Goal: Task Accomplishment & Management: Complete application form

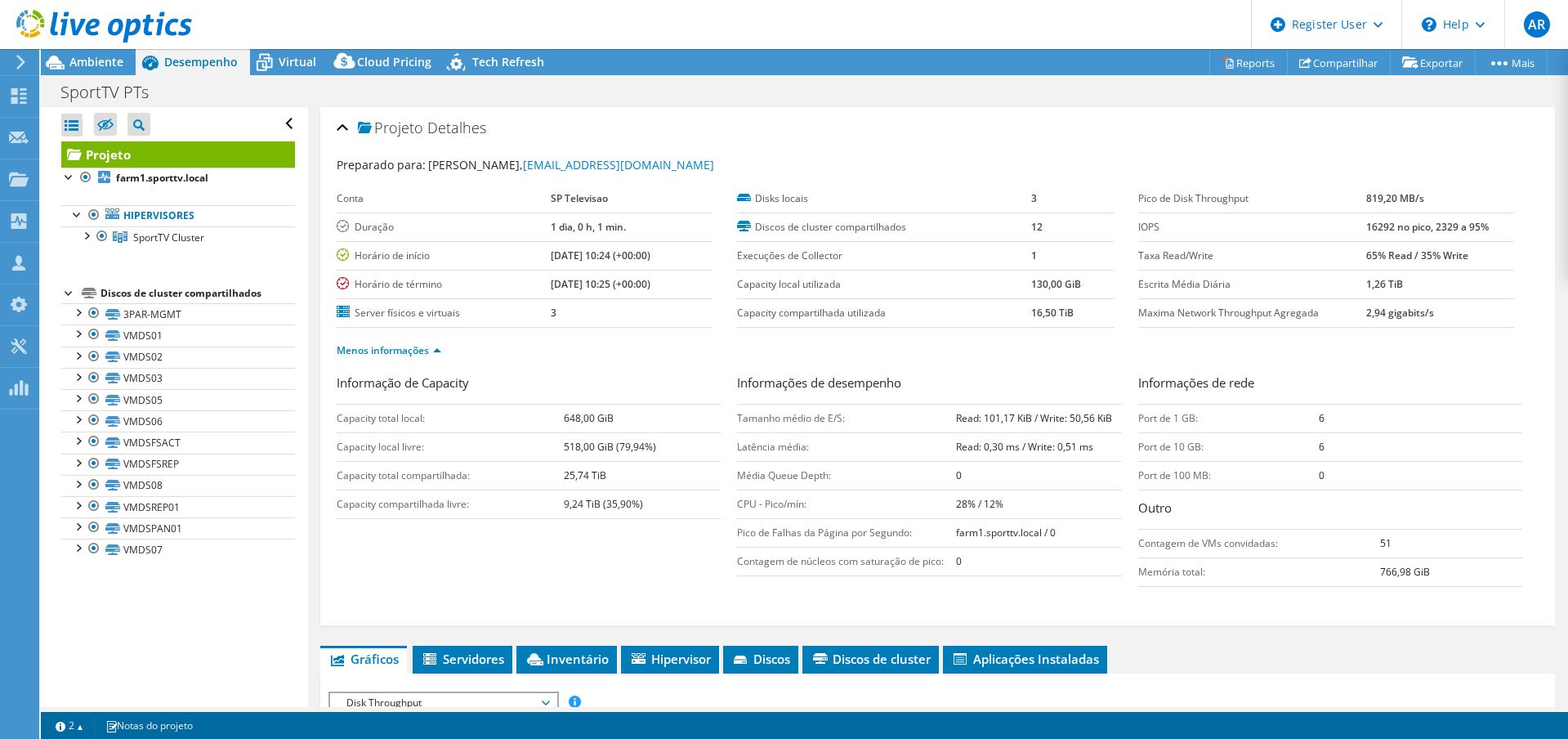
select select "EUFrankfurt"
select select "USD"
drag, startPoint x: 1156, startPoint y: 232, endPoint x: 1166, endPoint y: 231, distance: 10.0
click at [1156, 232] on label "IOPS" at bounding box center [1252, 227] width 228 height 16
drag, startPoint x: 1353, startPoint y: 226, endPoint x: 1376, endPoint y: 226, distance: 23.0
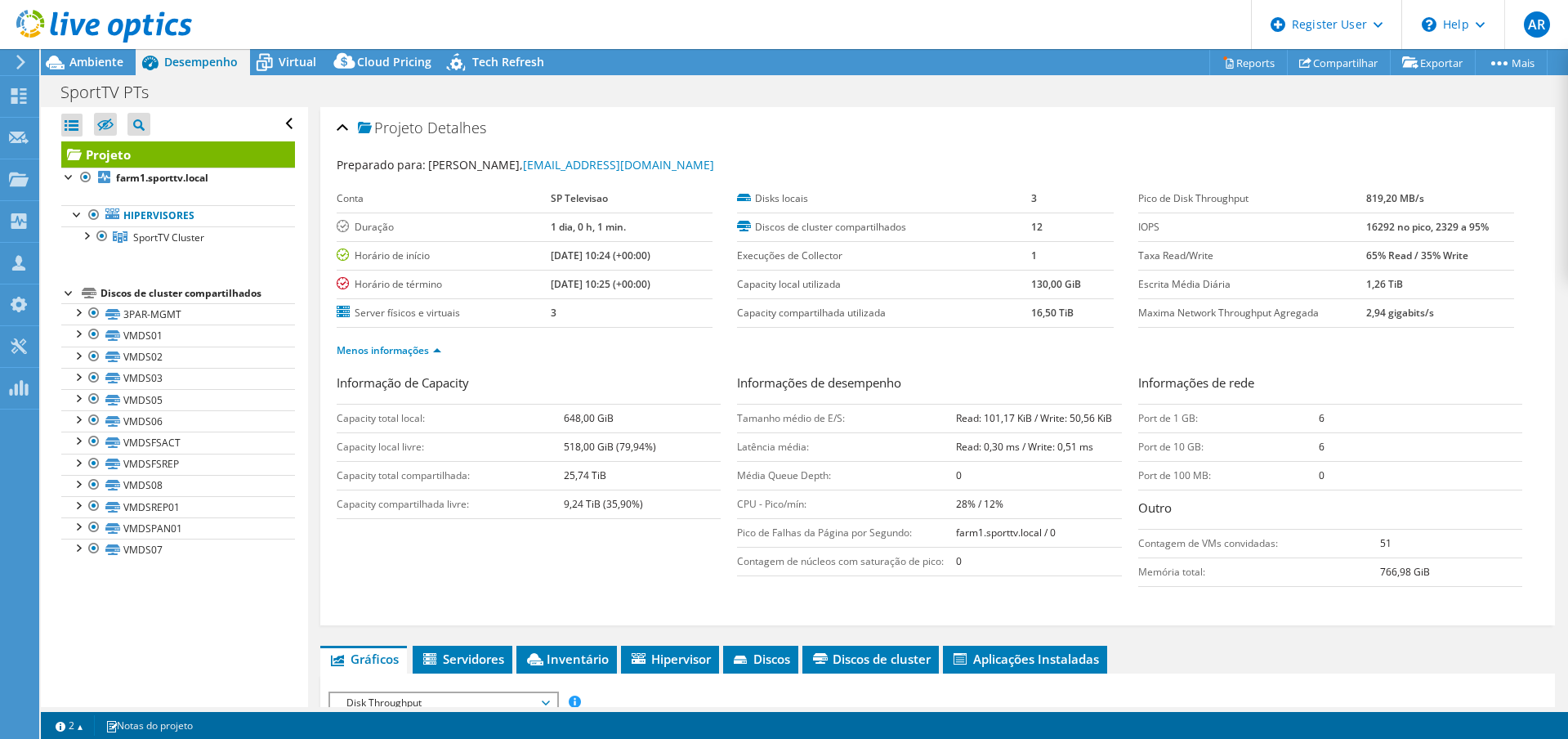
click at [1368, 226] on tr "IOPS 16292 no pico, 2329 a 95%" at bounding box center [1326, 227] width 376 height 29
click at [1379, 226] on b "16292 no pico, 2329 a 95%" at bounding box center [1427, 226] width 122 height 13
drag, startPoint x: 1467, startPoint y: 225, endPoint x: 1296, endPoint y: 224, distance: 171.0
click at [1296, 224] on tr "IOPS 16292 no pico, 2329 a 95%" at bounding box center [1326, 227] width 376 height 29
drag, startPoint x: 950, startPoint y: 417, endPoint x: 1109, endPoint y: 420, distance: 159.0
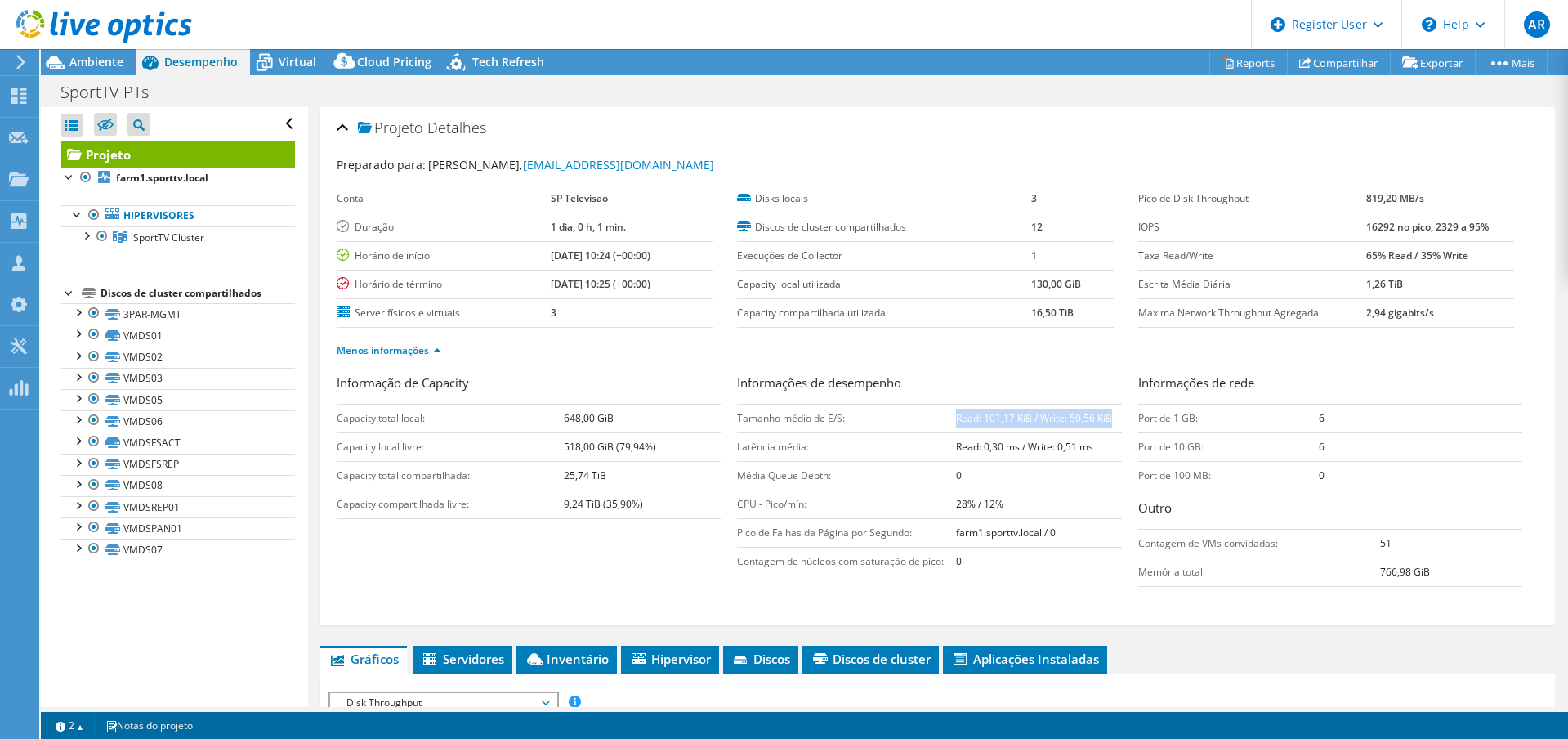
click at [1109, 420] on td "Read: 101,17 KiB / Write: 50,56 KiB" at bounding box center [1039, 419] width 165 height 29
click at [24, 89] on use at bounding box center [19, 96] width 15 height 15
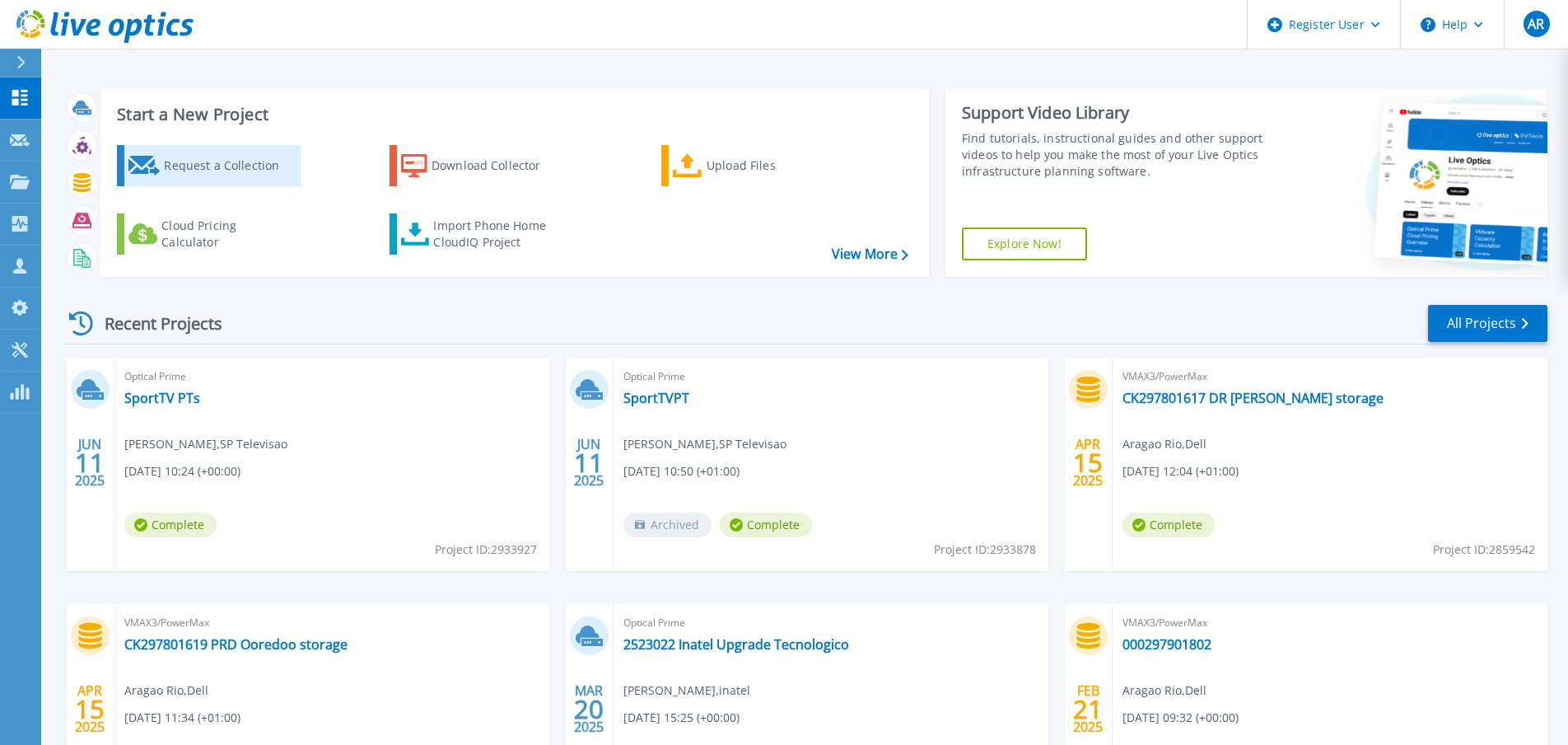
click at [224, 164] on div "Request a Collection" at bounding box center [230, 166] width 132 height 33
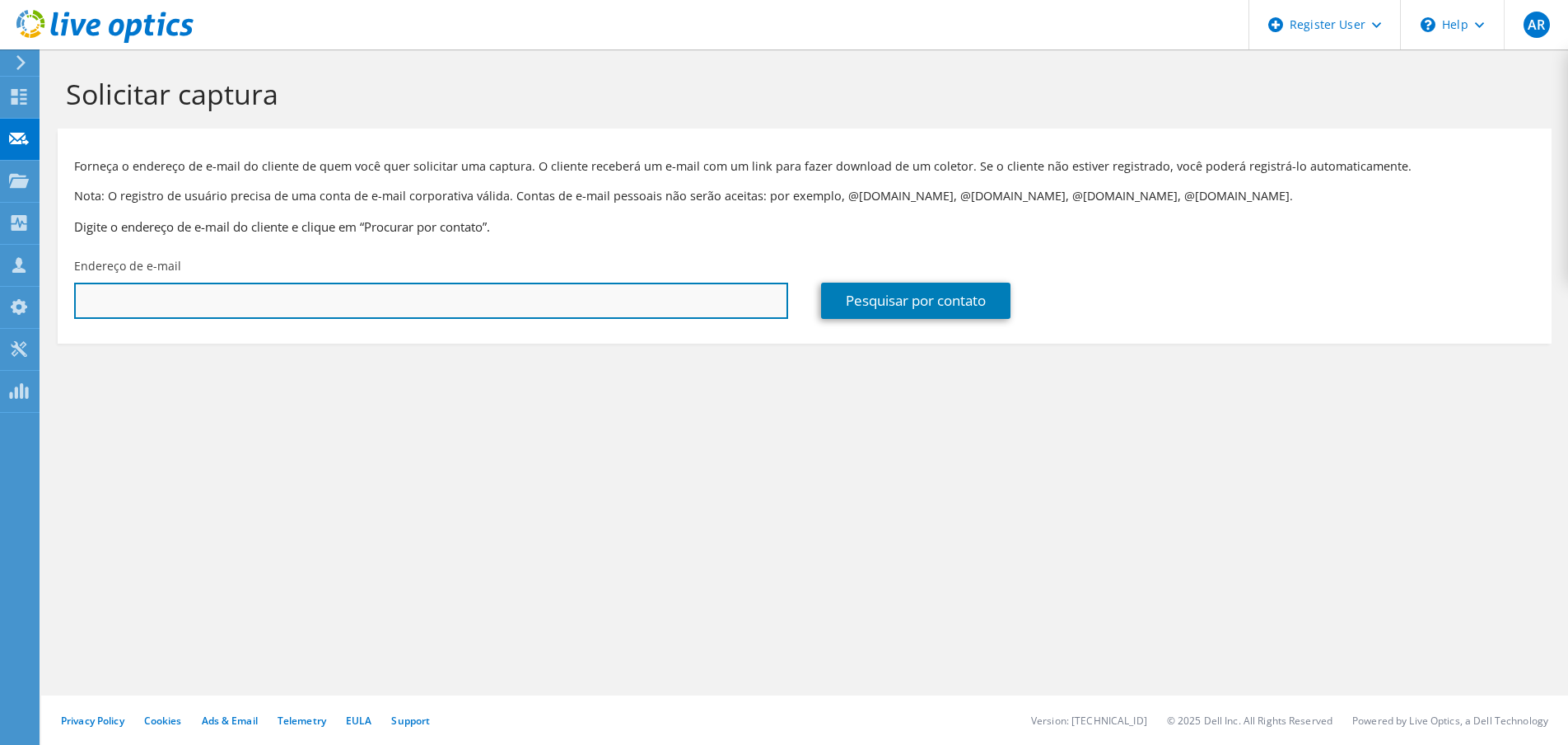
click at [210, 296] on input "text" at bounding box center [431, 300] width 714 height 36
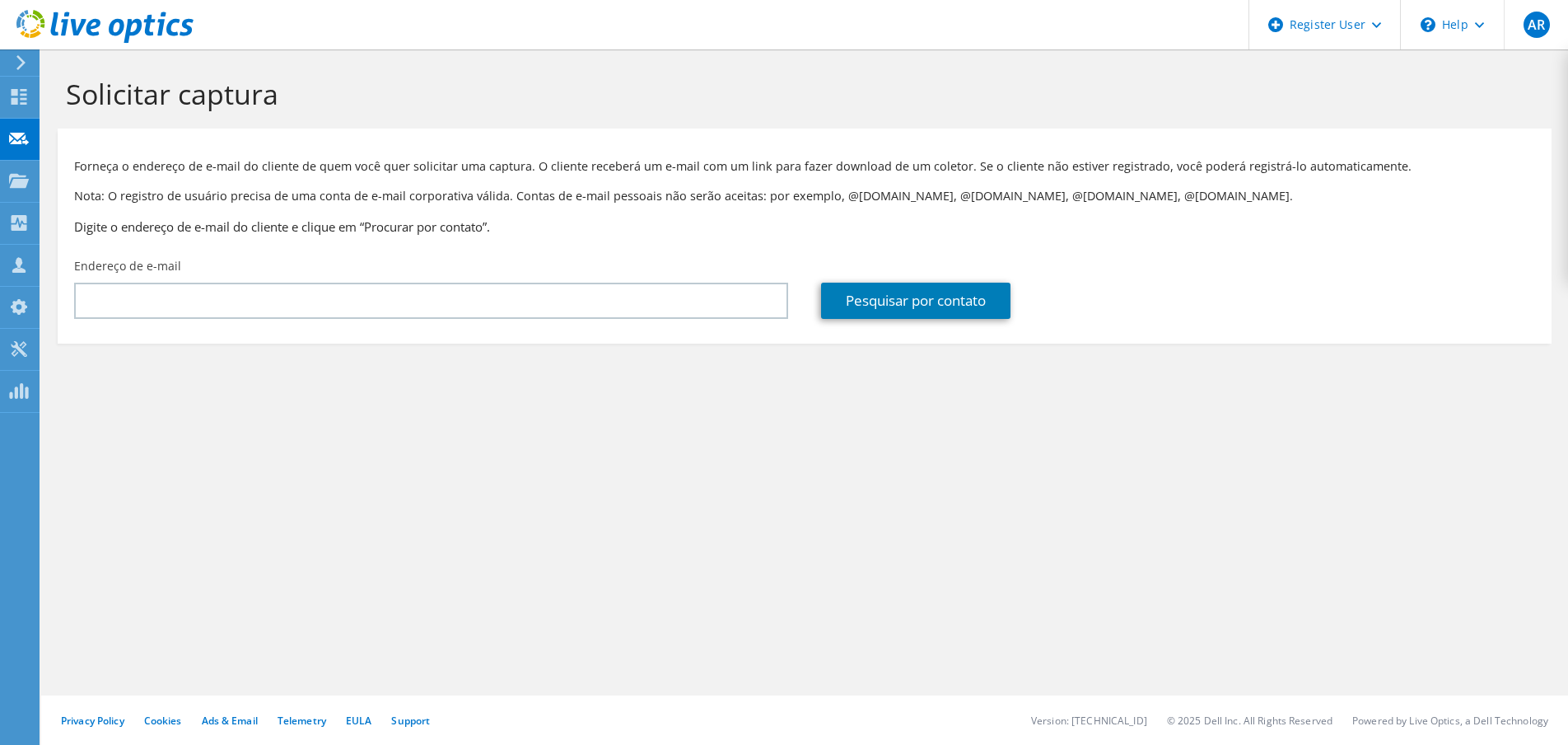
click at [207, 175] on p "Forneça o endereço de e-mail do cliente de quem você quer solicitar uma captura…" at bounding box center [804, 166] width 1460 height 18
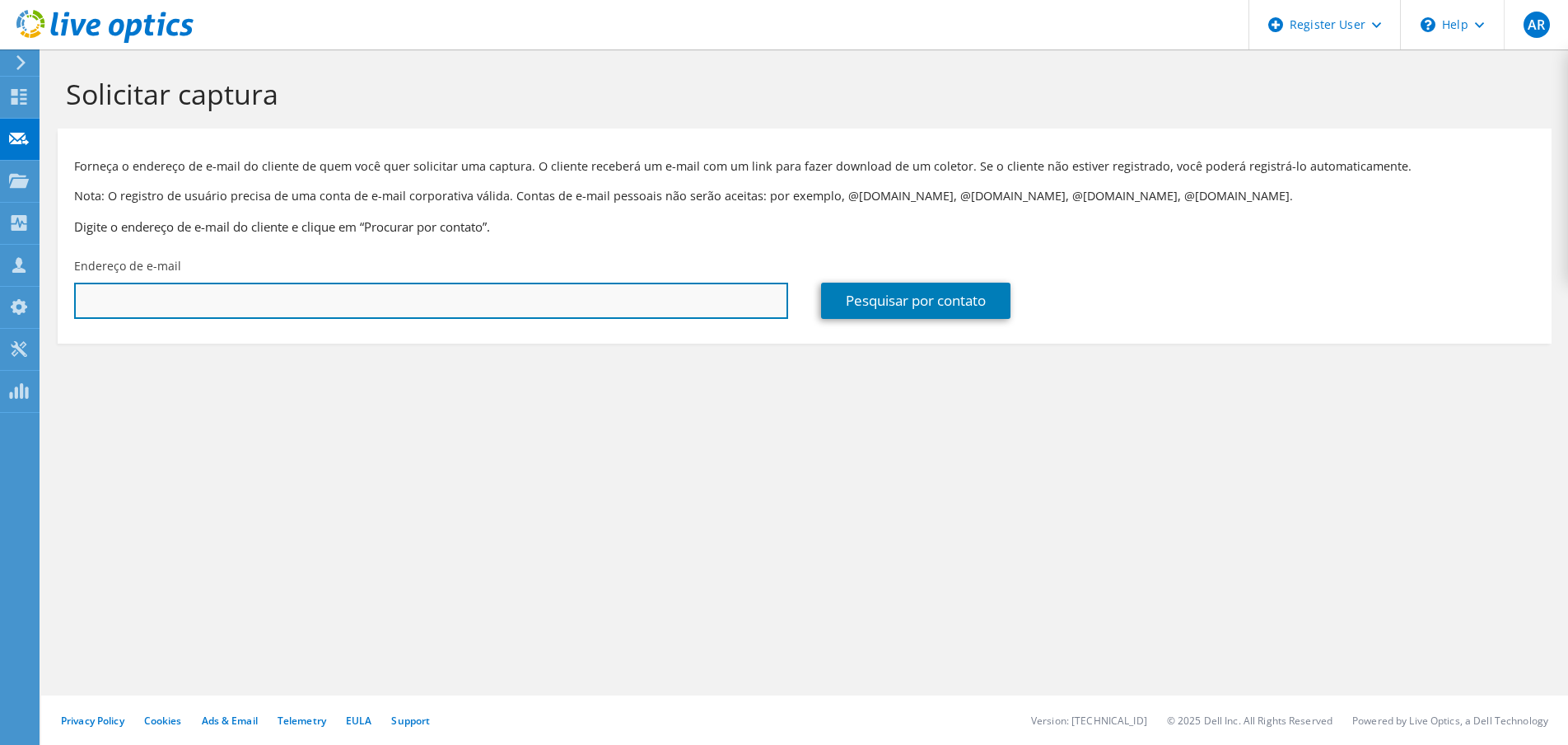
click at [96, 300] on input "text" at bounding box center [431, 300] width 714 height 36
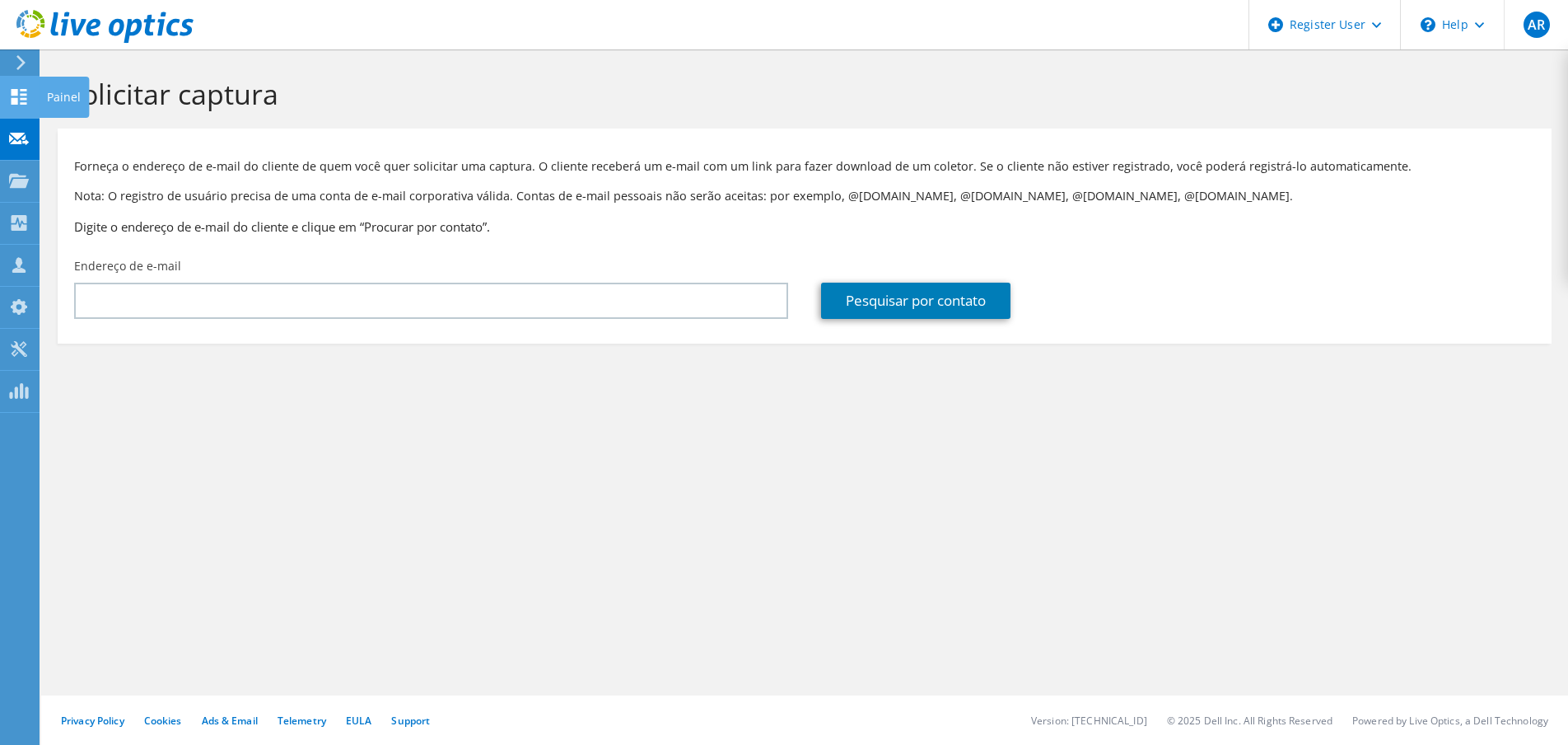
click at [13, 101] on use at bounding box center [19, 97] width 16 height 16
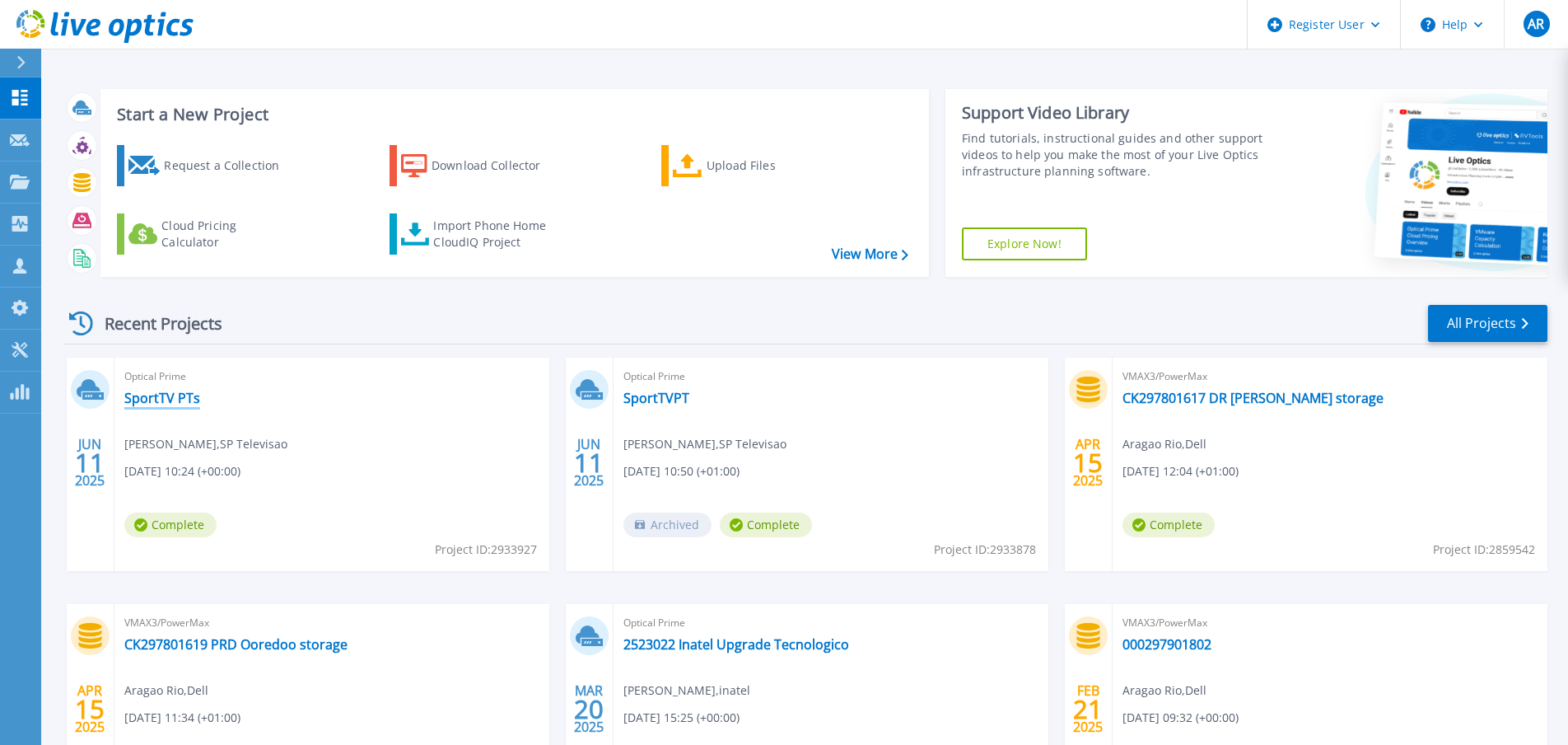
click at [177, 392] on link "SportTV PTs" at bounding box center [162, 398] width 76 height 16
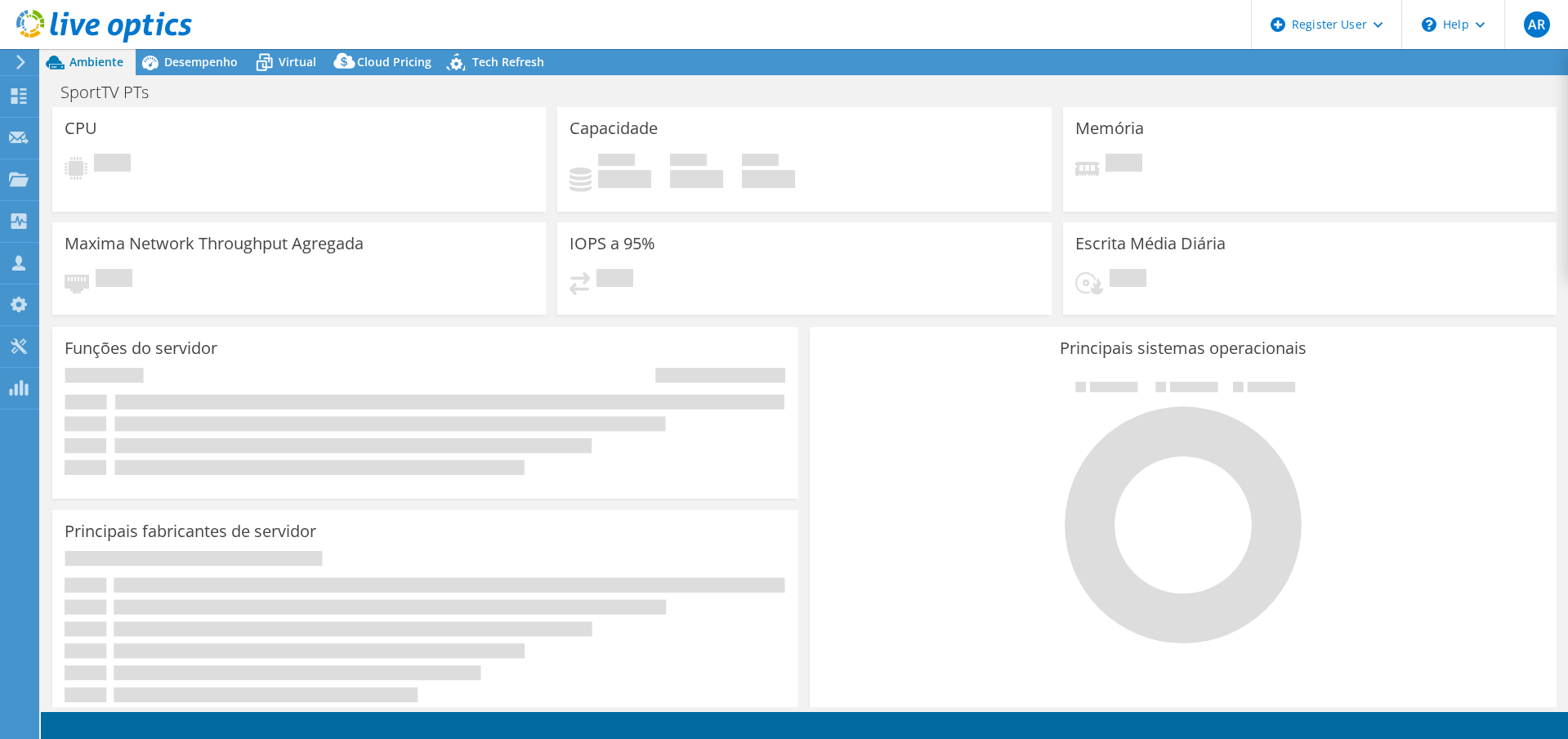
select select "EUFrankfurt"
select select "USD"
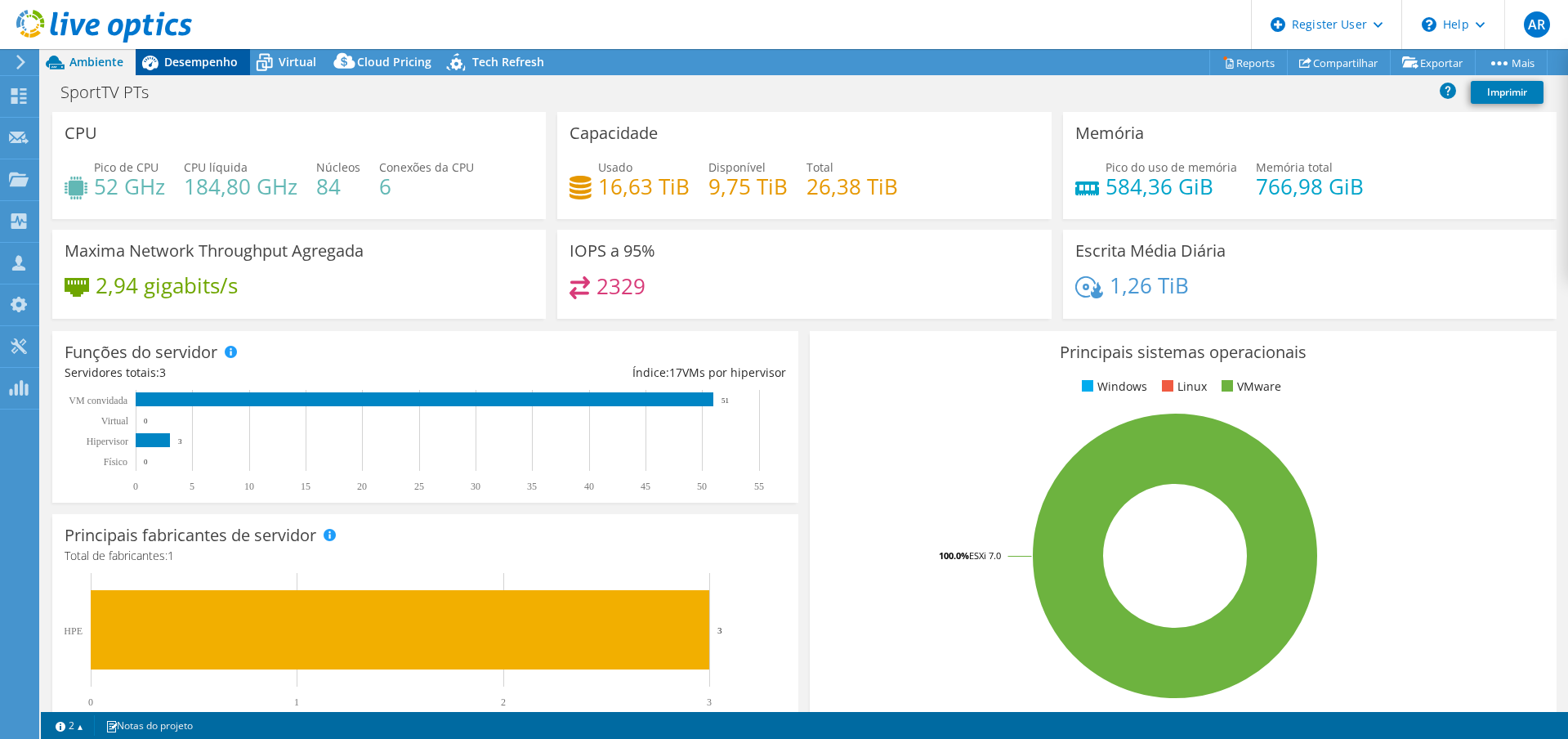
click at [170, 61] on span "Desempenho" at bounding box center [201, 62] width 73 height 15
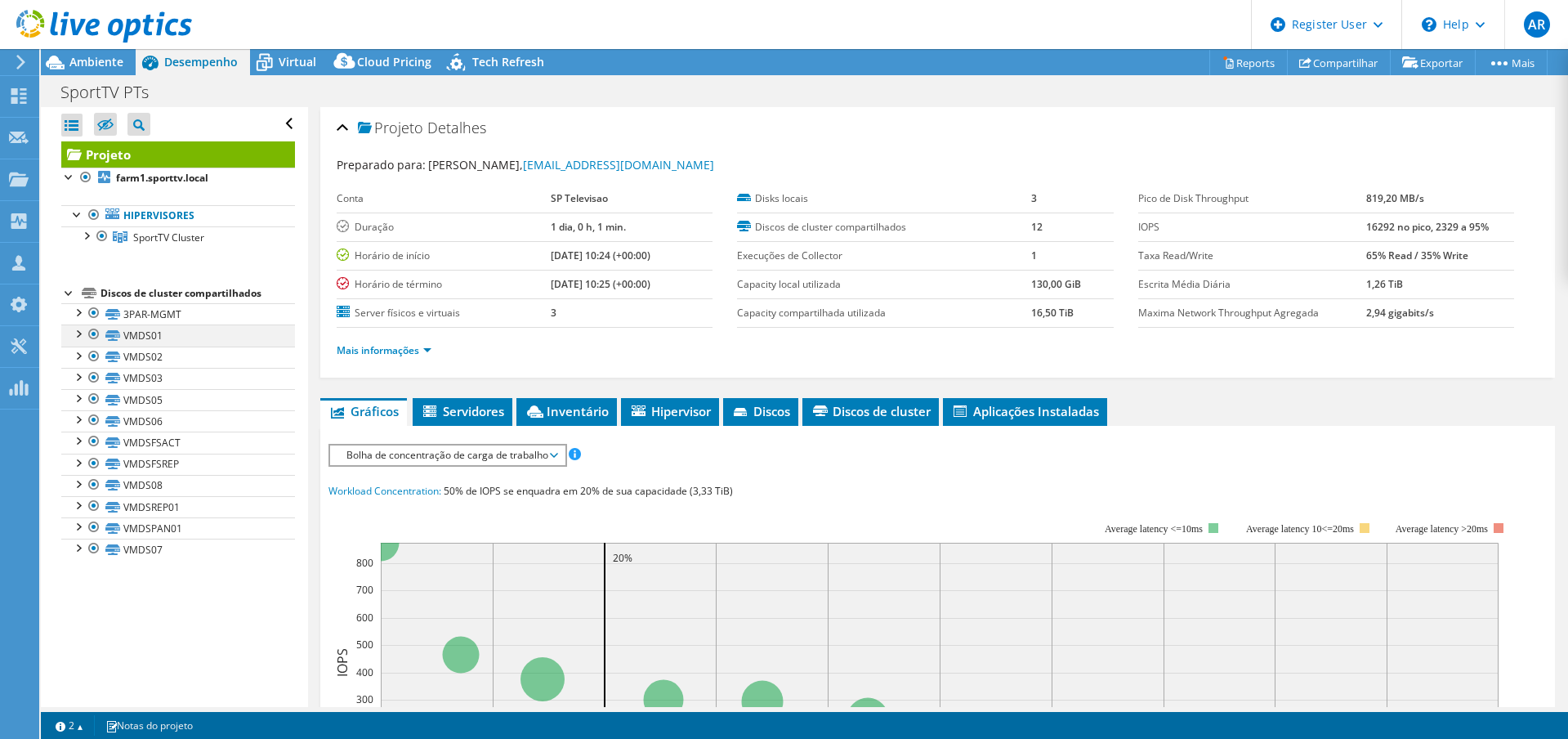
click at [83, 332] on div at bounding box center [77, 332] width 16 height 16
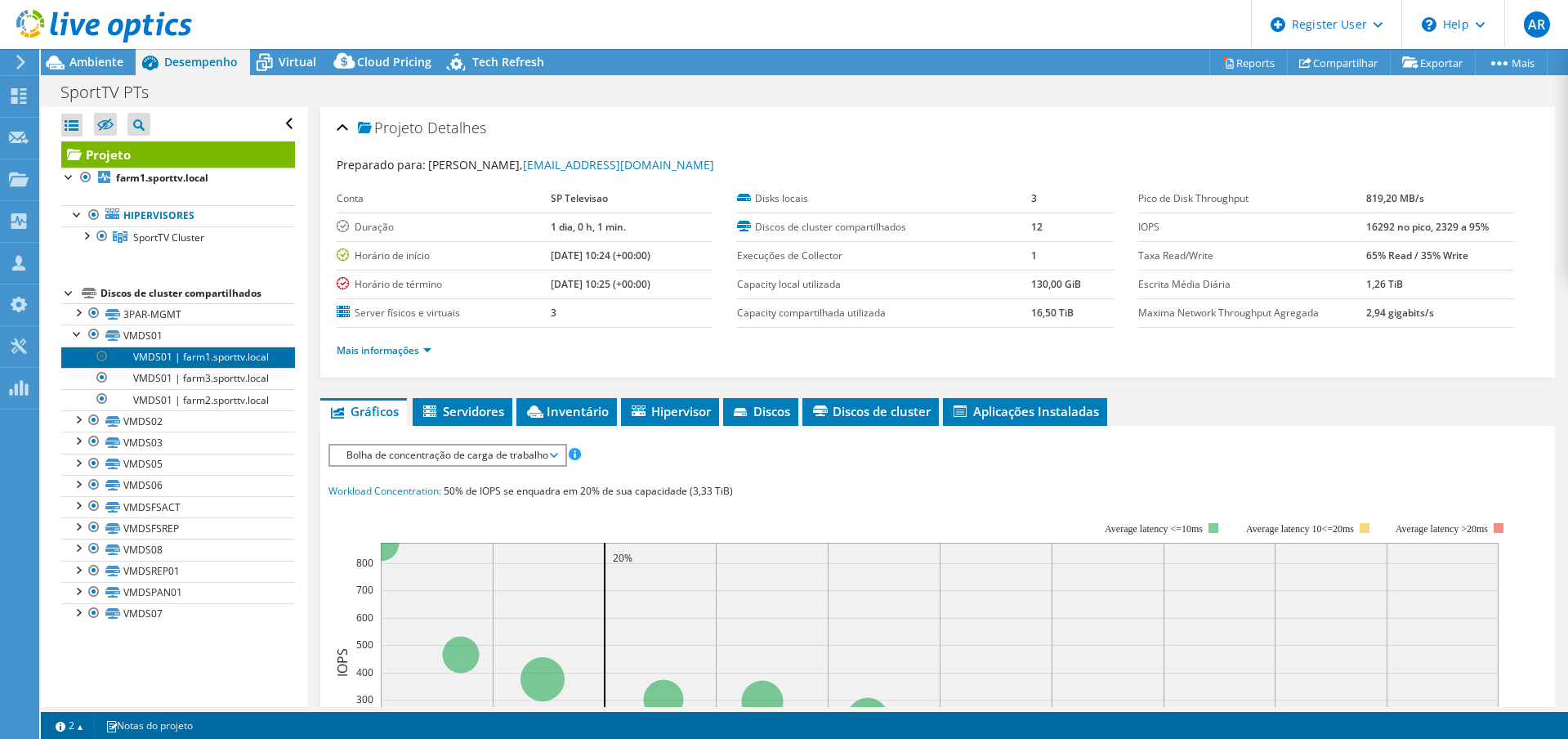
click at [182, 361] on link "VMDS01 | farm1.sporttv.local" at bounding box center [178, 357] width 234 height 21
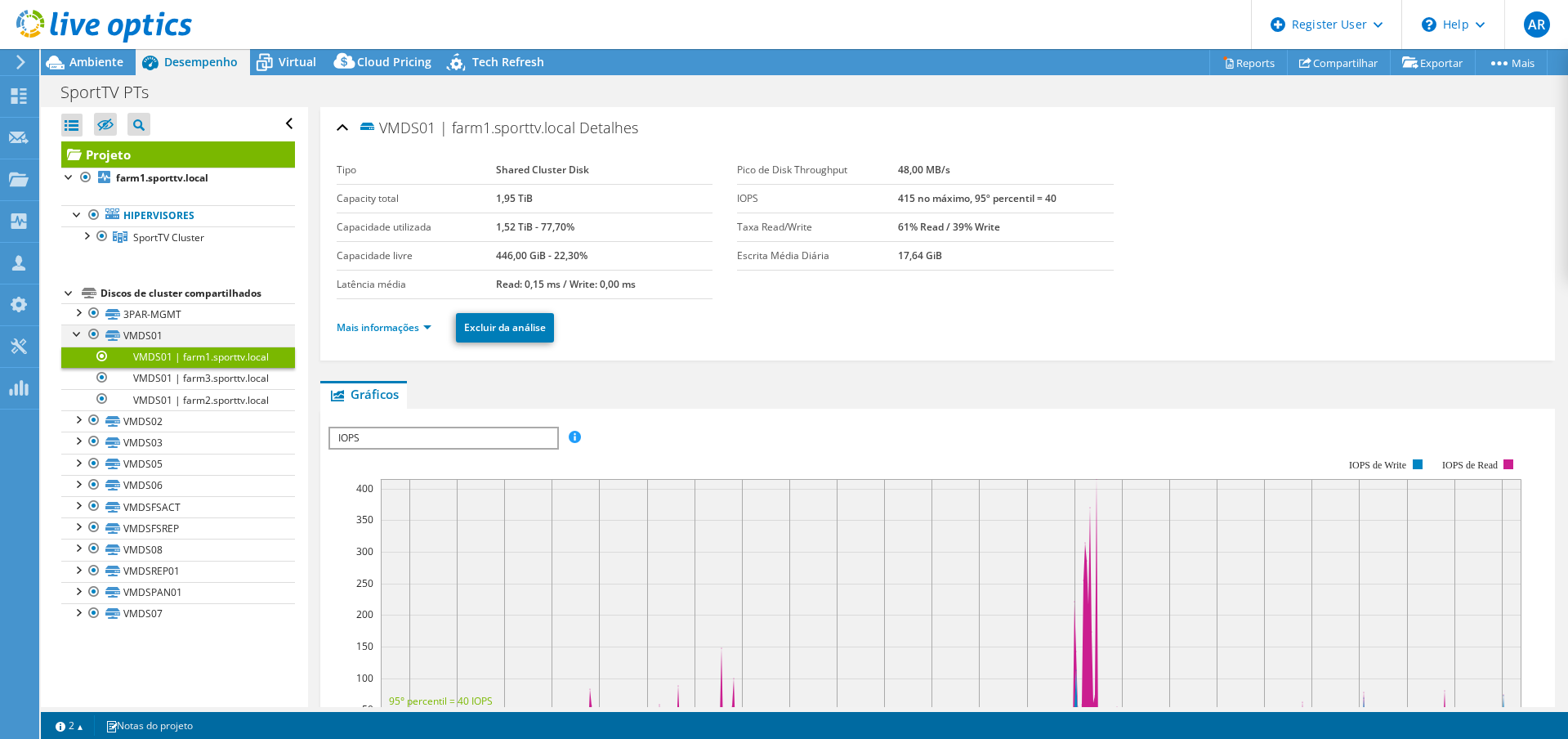
click at [75, 333] on div at bounding box center [77, 332] width 16 height 16
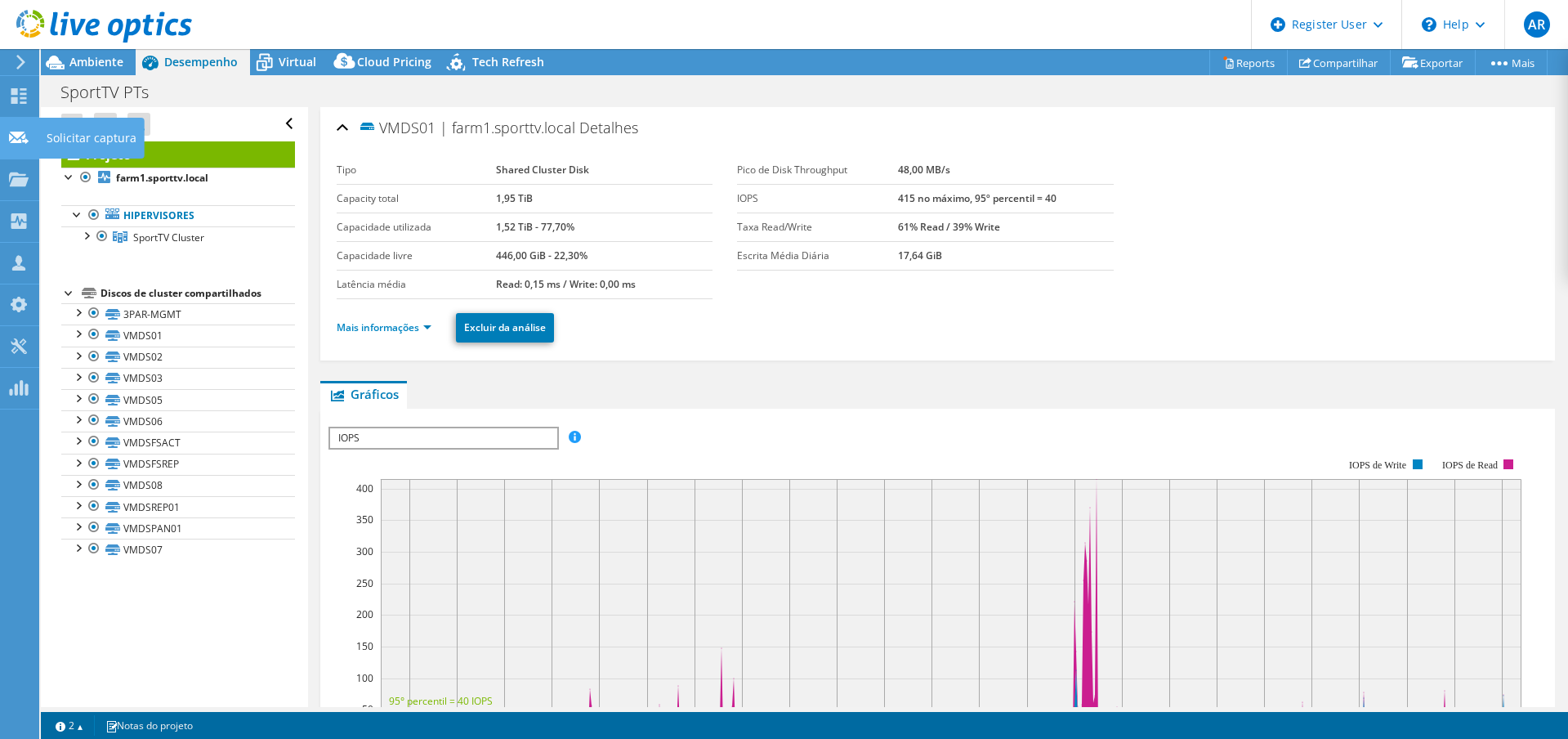
click at [19, 133] on use at bounding box center [18, 137] width 19 height 13
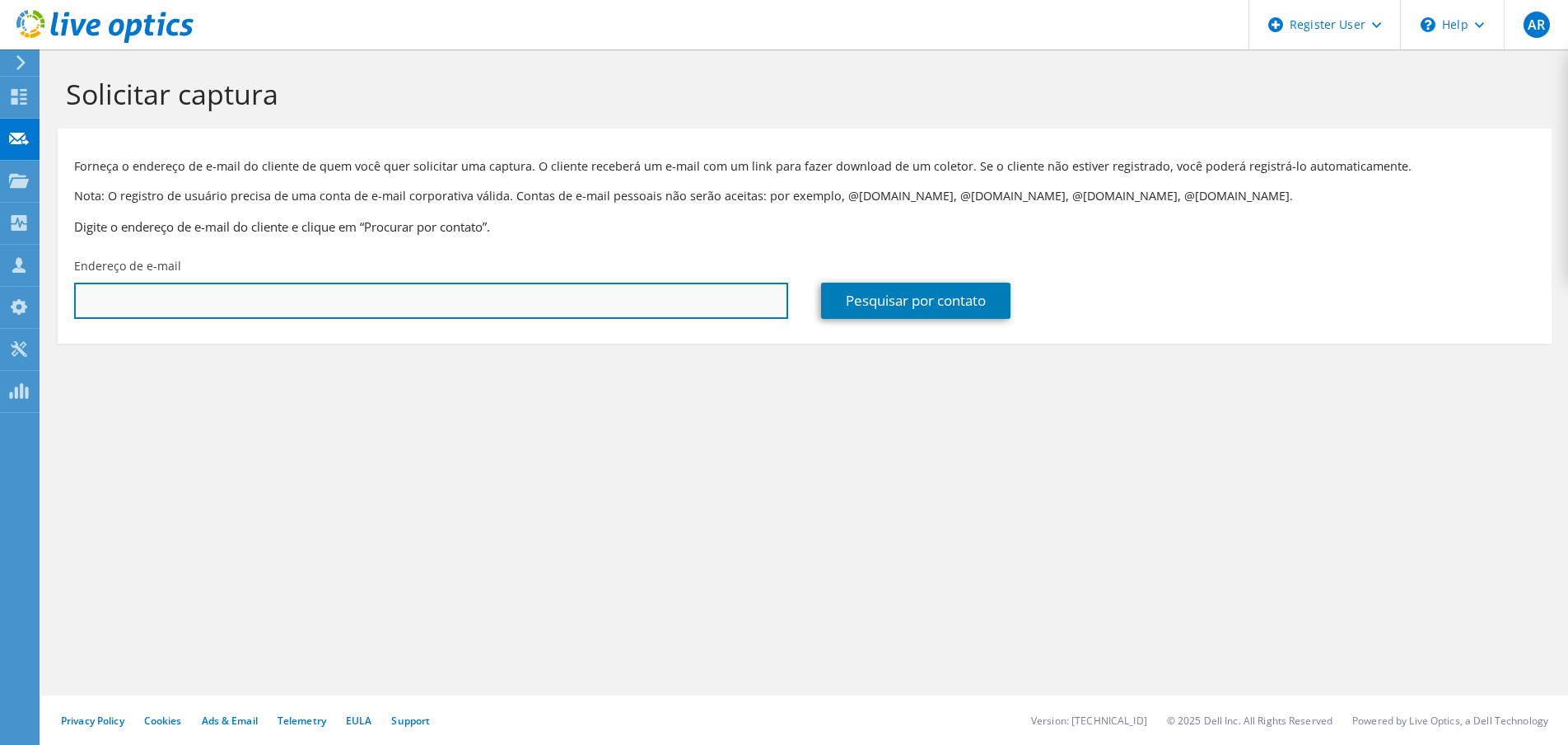
click at [278, 305] on input "text" at bounding box center [431, 300] width 714 height 36
type input "adelio.fernandes"
drag, startPoint x: 194, startPoint y: 308, endPoint x: 66, endPoint y: 308, distance: 128.0
click at [66, 308] on div "Endereço de e-mail adelio.fernandes" at bounding box center [431, 288] width 747 height 78
paste input "adeliofernandes@criticalmanufacturing.com"
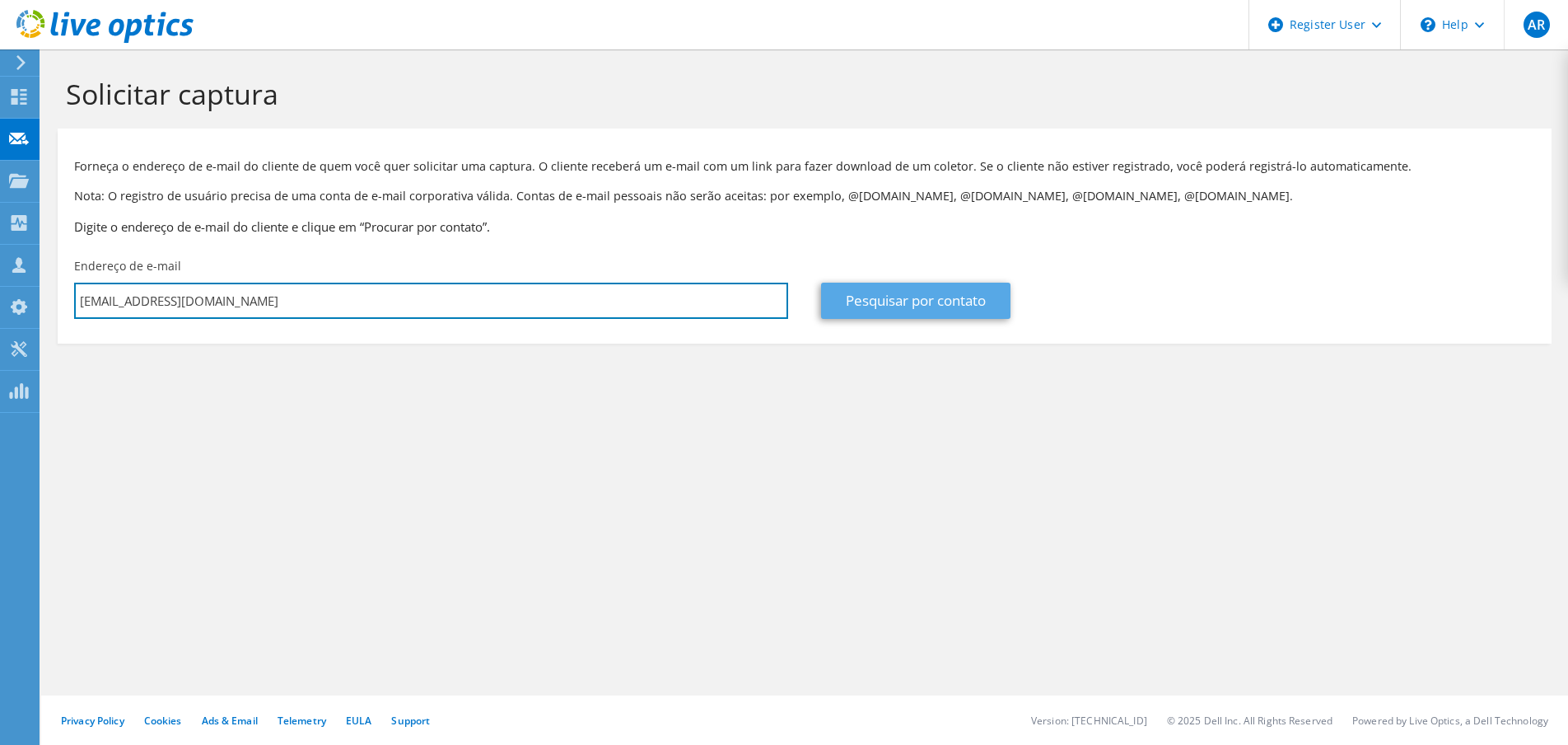
type input "adeliofernandes@criticalmanufacturing.com"
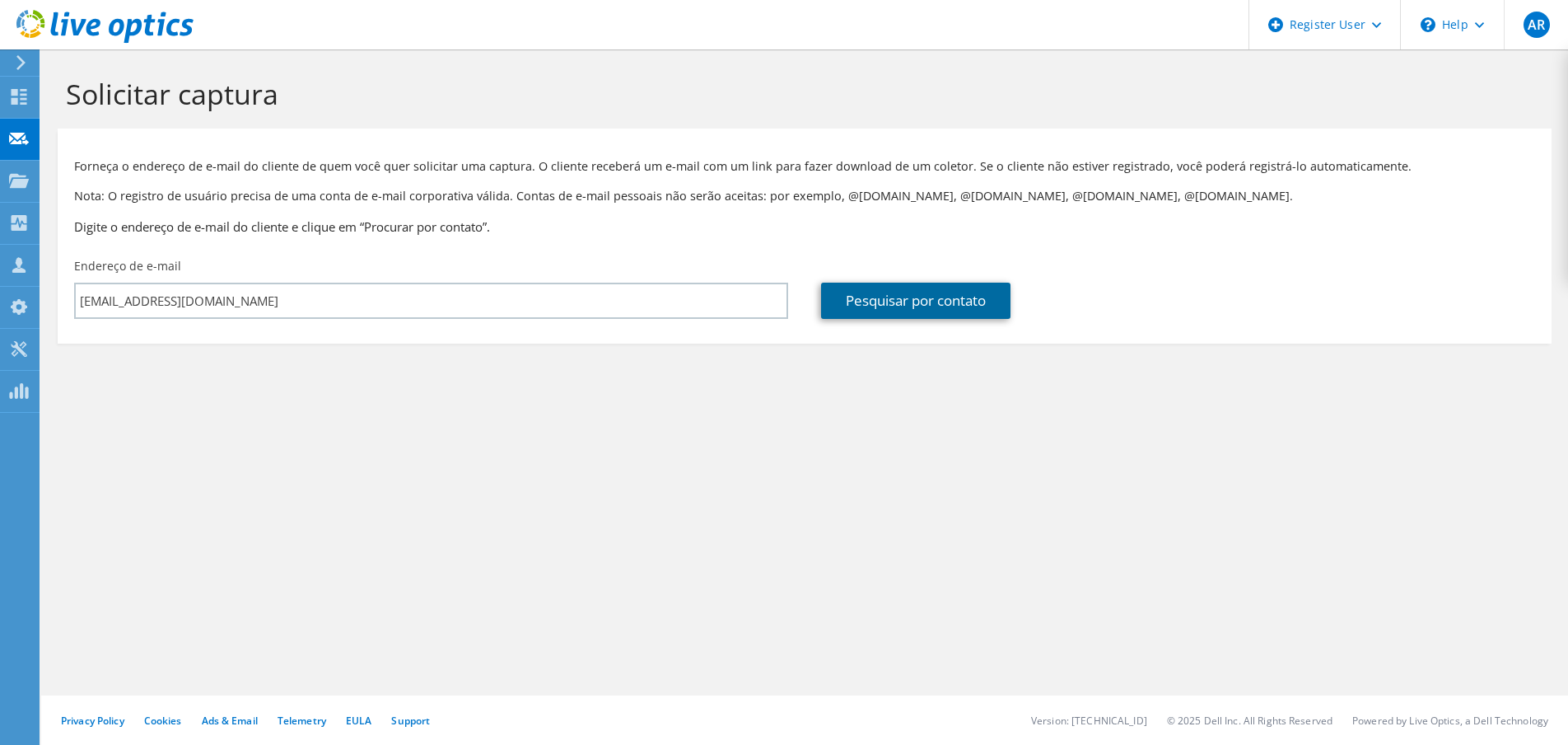
click at [907, 308] on link "Pesquisar por contato" at bounding box center [915, 300] width 189 height 36
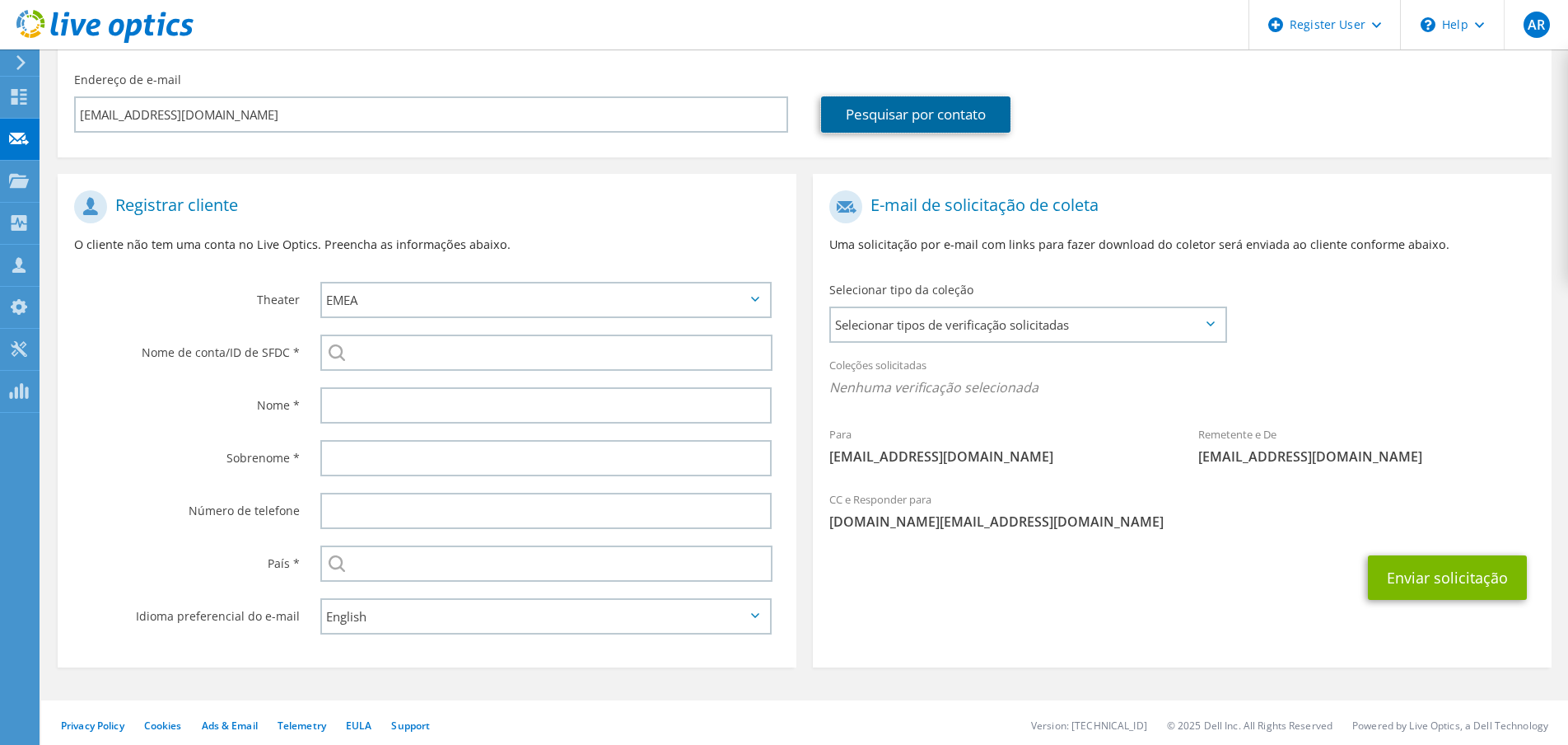
scroll to position [191, 0]
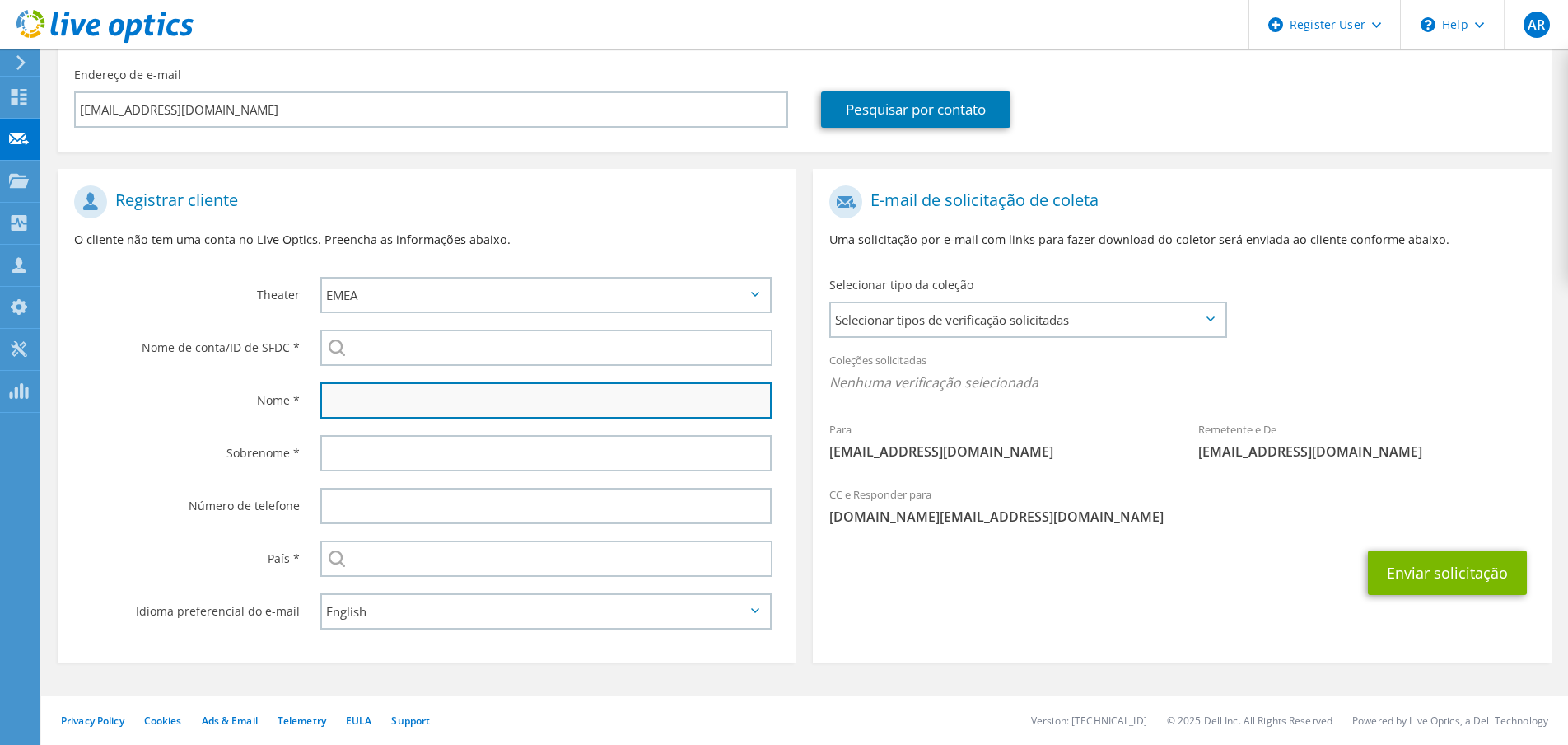
click at [391, 396] on input "text" at bounding box center [545, 400] width 451 height 36
paste input "adeliofernandes@criticalmanufacturing.com"
drag, startPoint x: 430, startPoint y: 400, endPoint x: 253, endPoint y: 385, distance: 177.6
click at [253, 385] on div "Nome * adeliofernandes@criticalmanufacturing.com" at bounding box center [427, 401] width 739 height 52
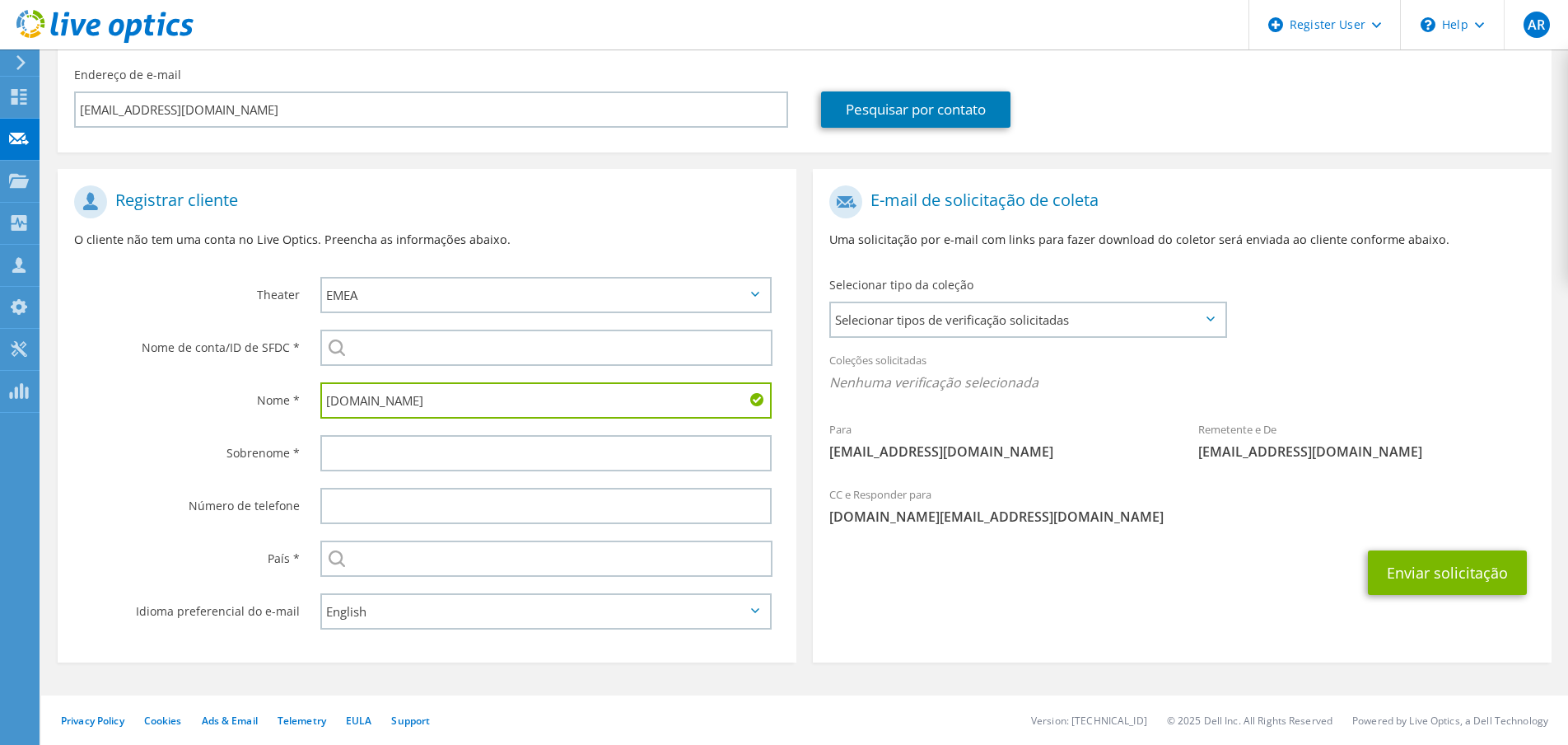
drag, startPoint x: 478, startPoint y: 399, endPoint x: 450, endPoint y: 399, distance: 28.0
click at [450, 399] on input "criticalmanufacturing.com" at bounding box center [545, 400] width 451 height 36
type input "criticalmanufacturing"
click at [388, 566] on input "text" at bounding box center [546, 558] width 452 height 36
type input "[GEOGRAPHIC_DATA]"
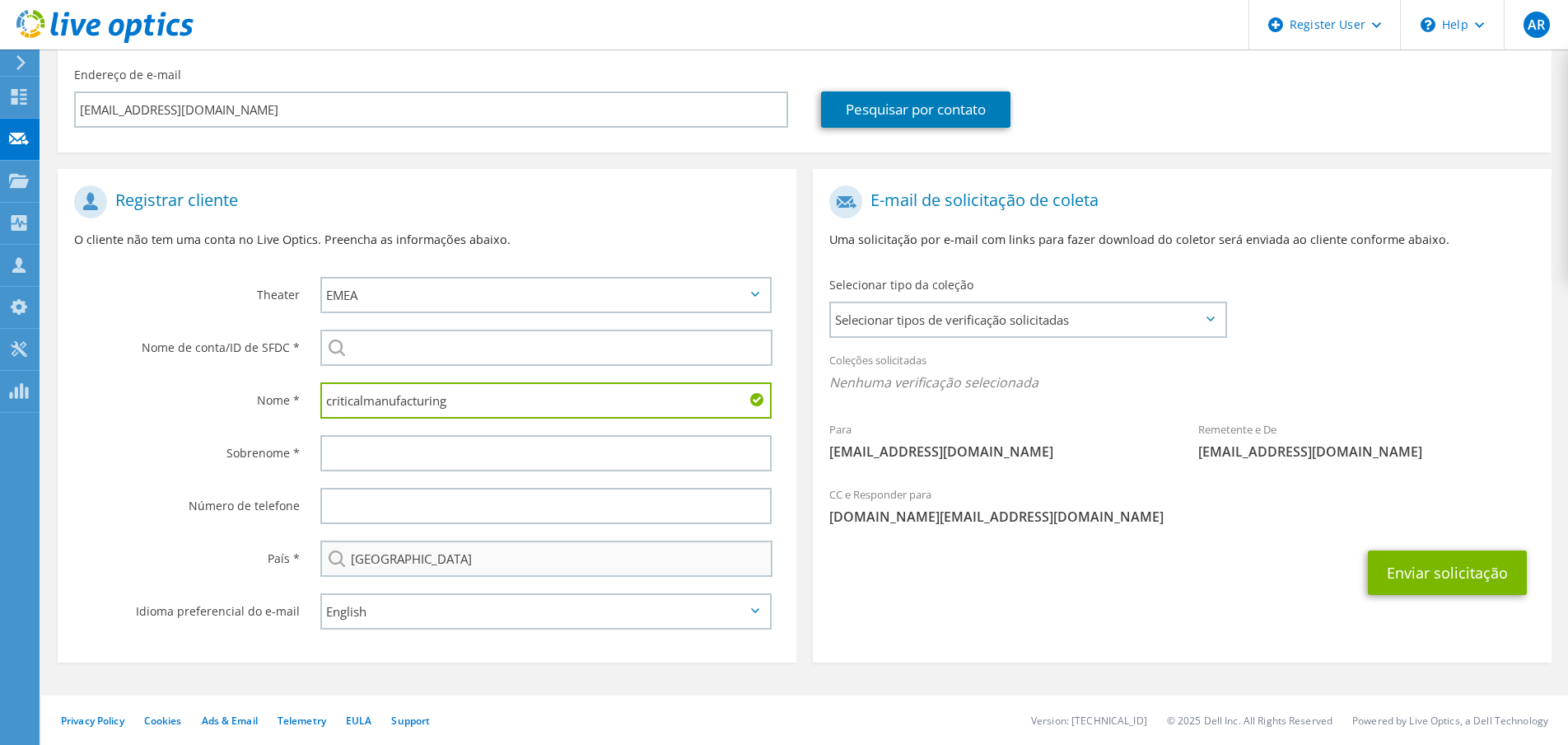
type input "Rio"
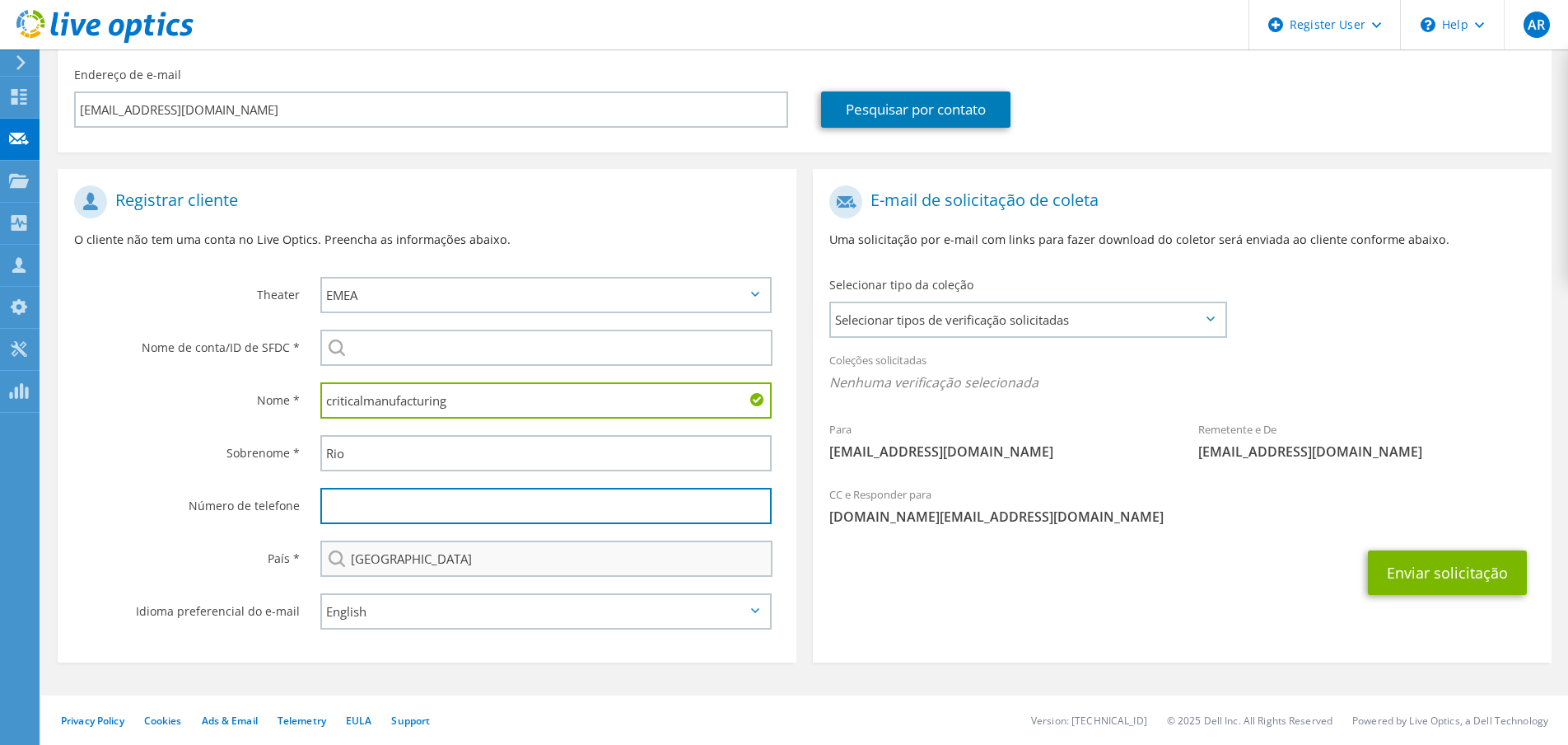
type input "912569164"
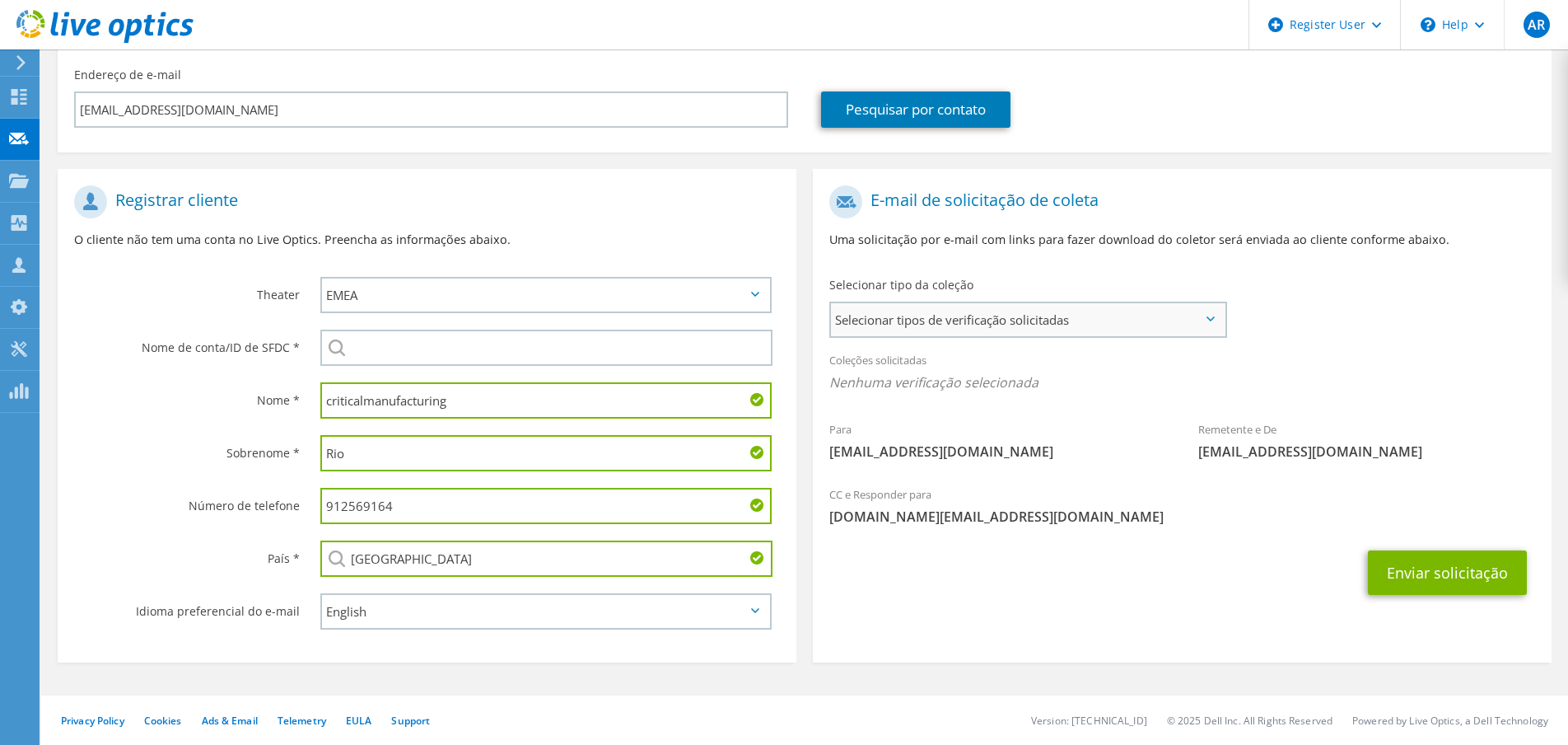
click at [964, 326] on span "Selecionar tipos de verificação solicitadas" at bounding box center [1028, 320] width 394 height 33
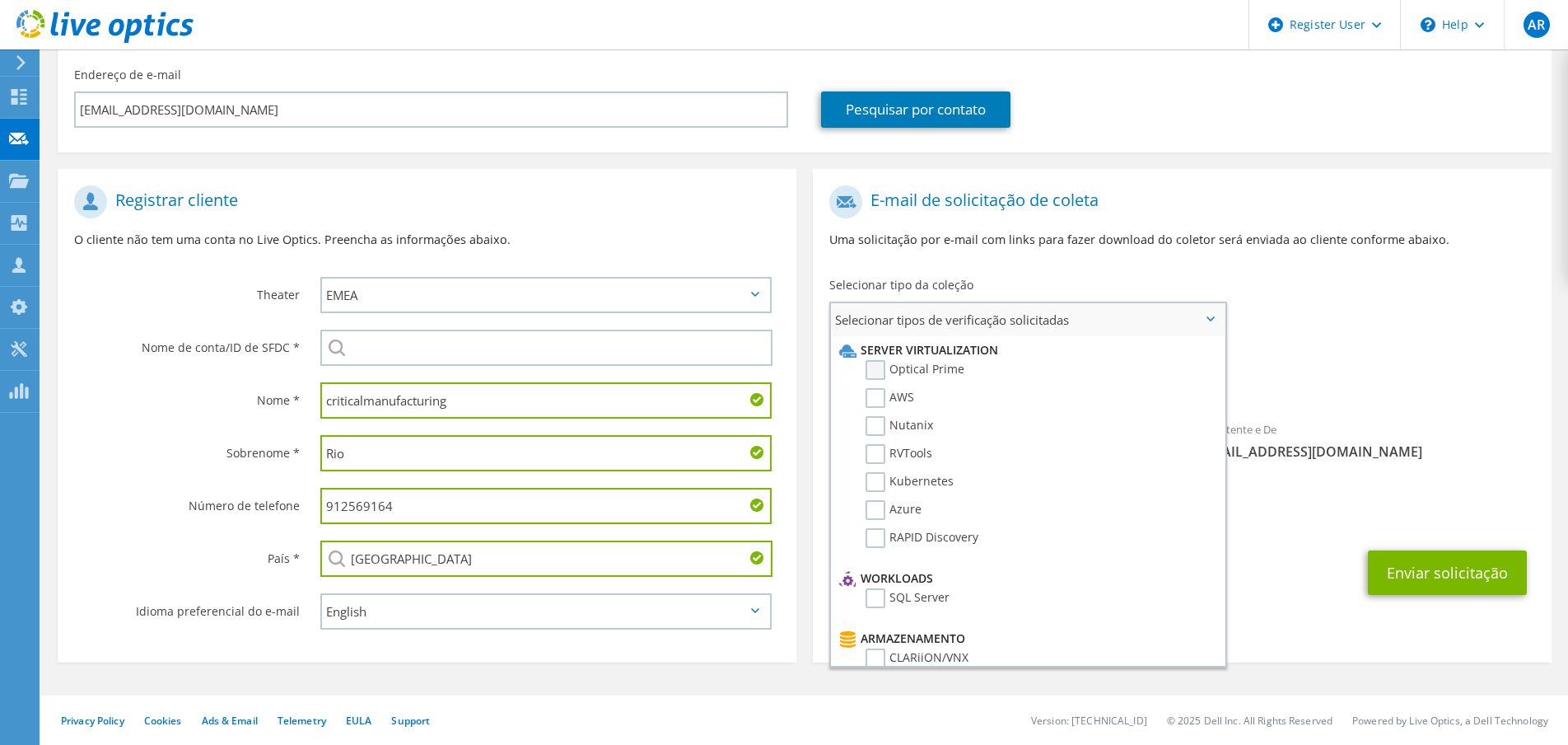
click at [878, 370] on label "Optical Prime" at bounding box center [915, 370] width 99 height 19
click at [0, 0] on input "Optical Prime" at bounding box center [0, 0] width 0 height 0
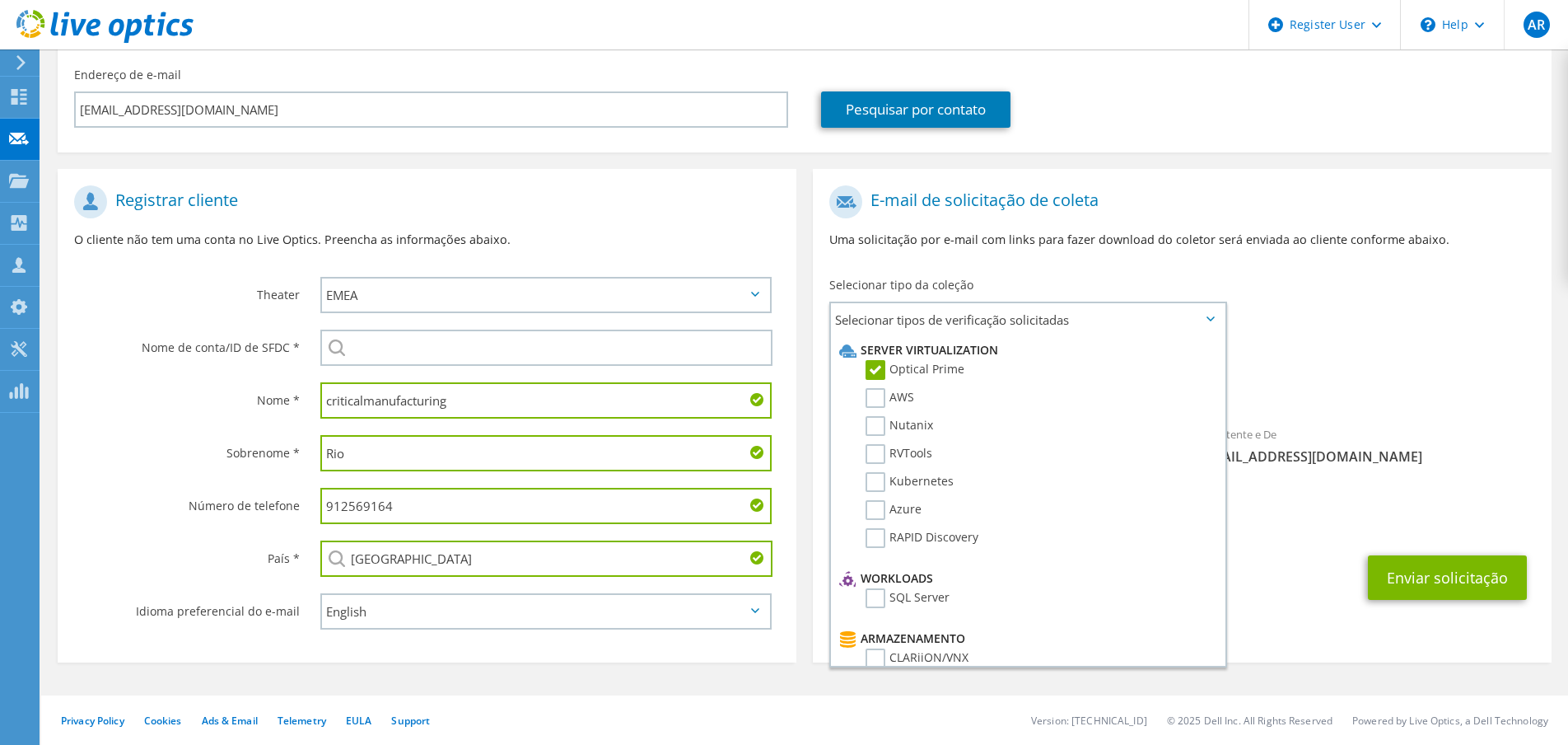
click at [1392, 354] on div "Coleções solicitadas Nenhuma verificação selecionada Optical Prime" at bounding box center [1182, 375] width 739 height 66
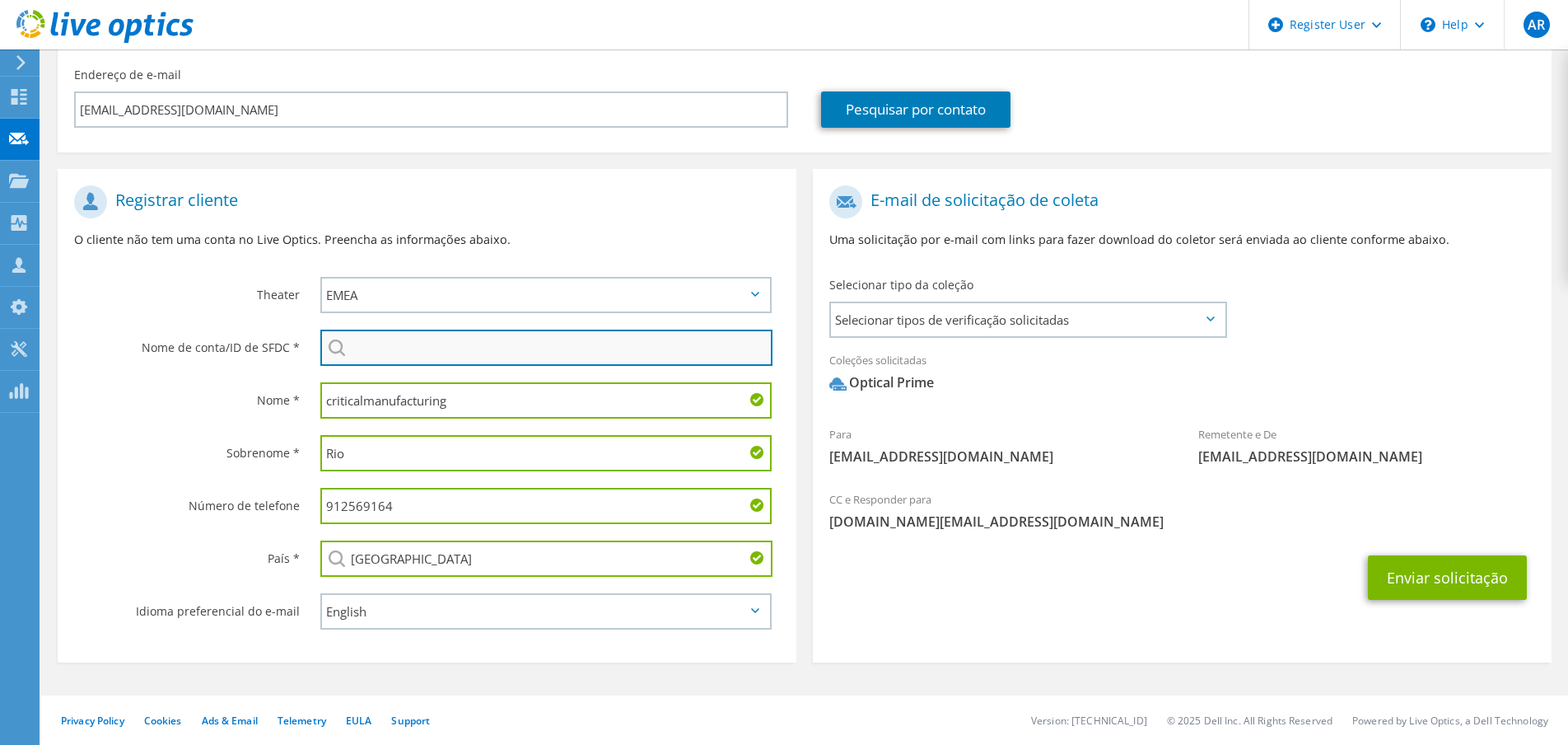
click at [410, 351] on input "search" at bounding box center [546, 347] width 452 height 36
paste input "adeliofernandes@criticalmanufacturing.com"
drag, startPoint x: 454, startPoint y: 348, endPoint x: 269, endPoint y: 340, distance: 185.2
click at [269, 340] on div "Nome de conta/ID de SFDC * adeliofernandes@criticalmanufacturing.com Nenhum res…" at bounding box center [427, 347] width 739 height 52
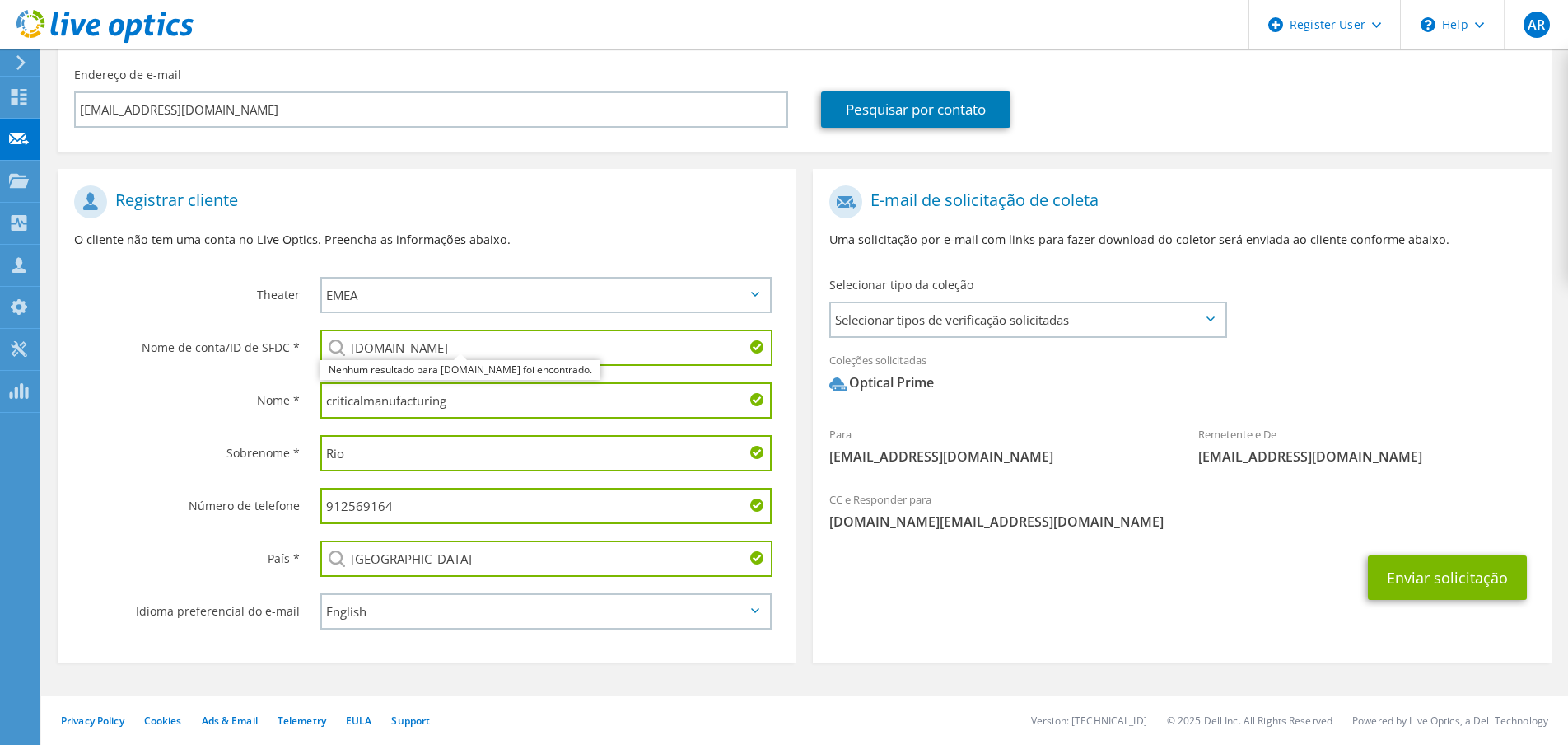
drag, startPoint x: 505, startPoint y: 349, endPoint x: 468, endPoint y: 347, distance: 37.1
click at [468, 347] on input "criticalmanufacturing.com" at bounding box center [546, 347] width 452 height 36
click at [473, 347] on input "criticalmanufacturing.com" at bounding box center [546, 347] width 452 height 36
drag, startPoint x: 472, startPoint y: 347, endPoint x: 516, endPoint y: 347, distance: 44.0
click at [516, 347] on input "criticalmanufacturing.com" at bounding box center [546, 347] width 452 height 36
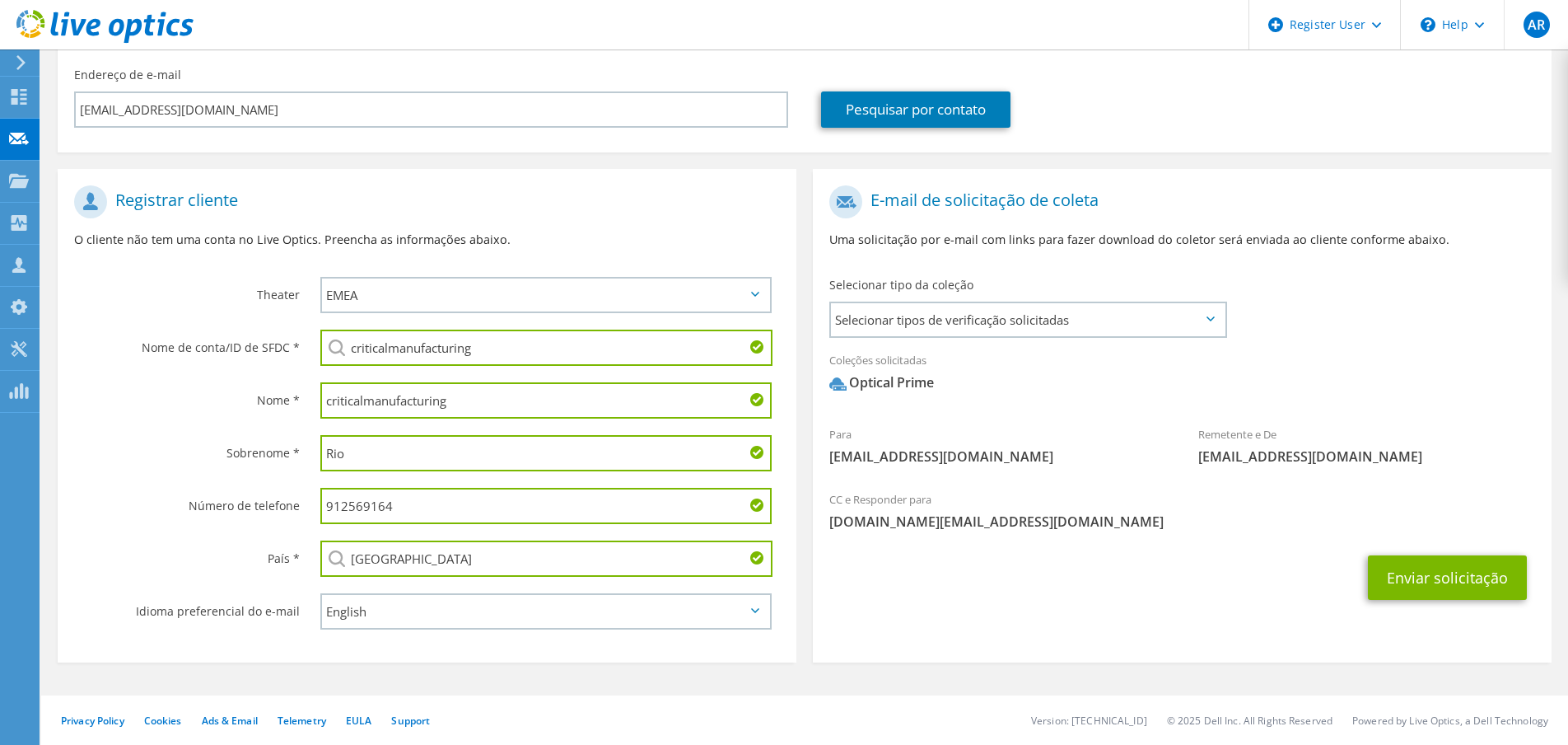
click at [151, 425] on div "Nome *" at bounding box center [180, 400] width 246 height 51
click at [385, 347] on input "criticalmanufacturing" at bounding box center [546, 347] width 452 height 36
click at [469, 369] on li "CRITICAL MANUFACTURING, S.A. : 3533031702" at bounding box center [435, 359] width 232 height 19
type input "CRITICAL MANUFACTURING, S.A. : 3533031702"
click at [1395, 578] on button "Enviar solicitação" at bounding box center [1448, 577] width 159 height 45
